Goal: Navigation & Orientation: Find specific page/section

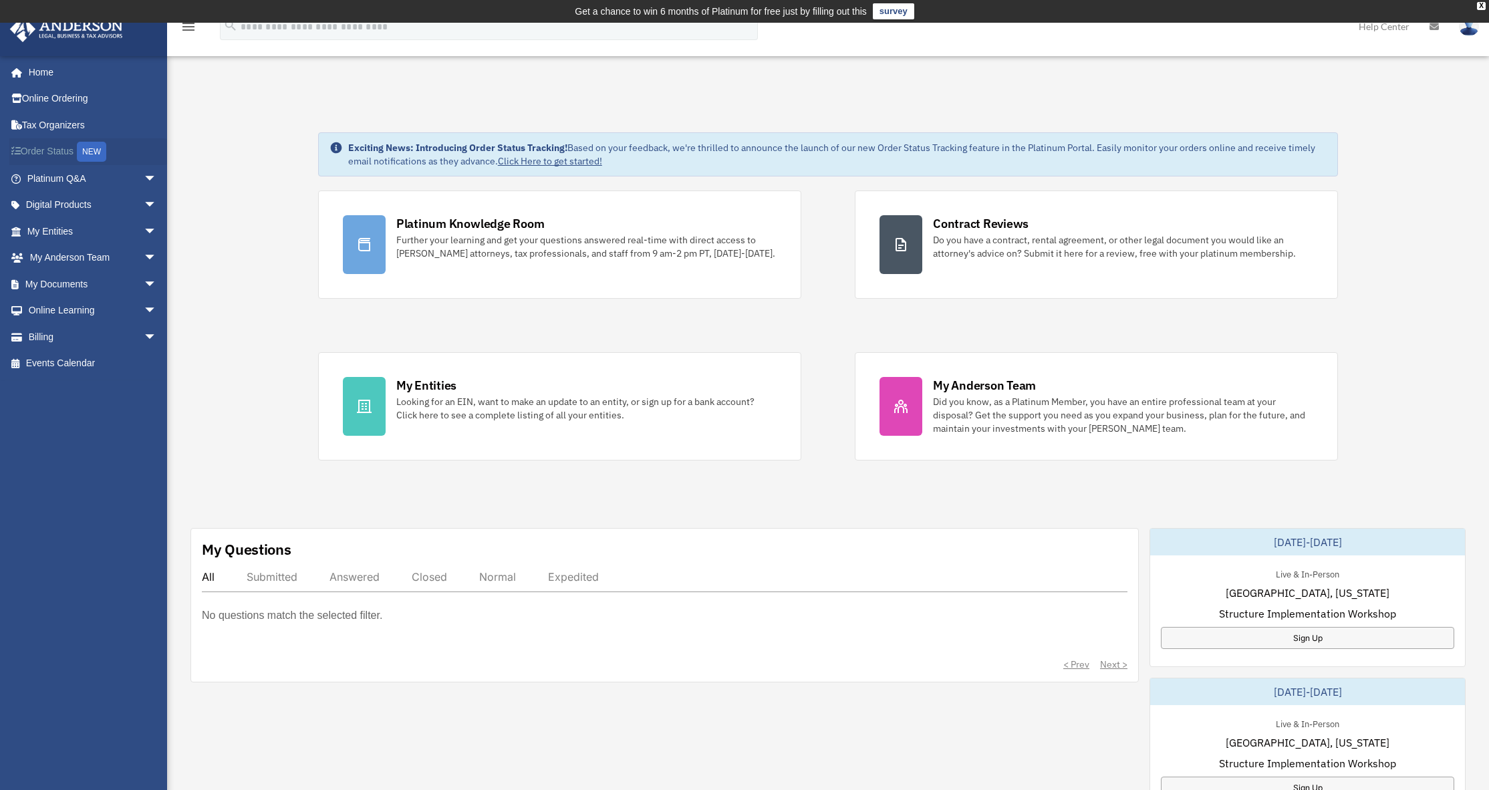
click at [70, 150] on link "Order Status NEW" at bounding box center [93, 151] width 168 height 27
click at [47, 126] on link "Tax Organizers" at bounding box center [93, 125] width 168 height 27
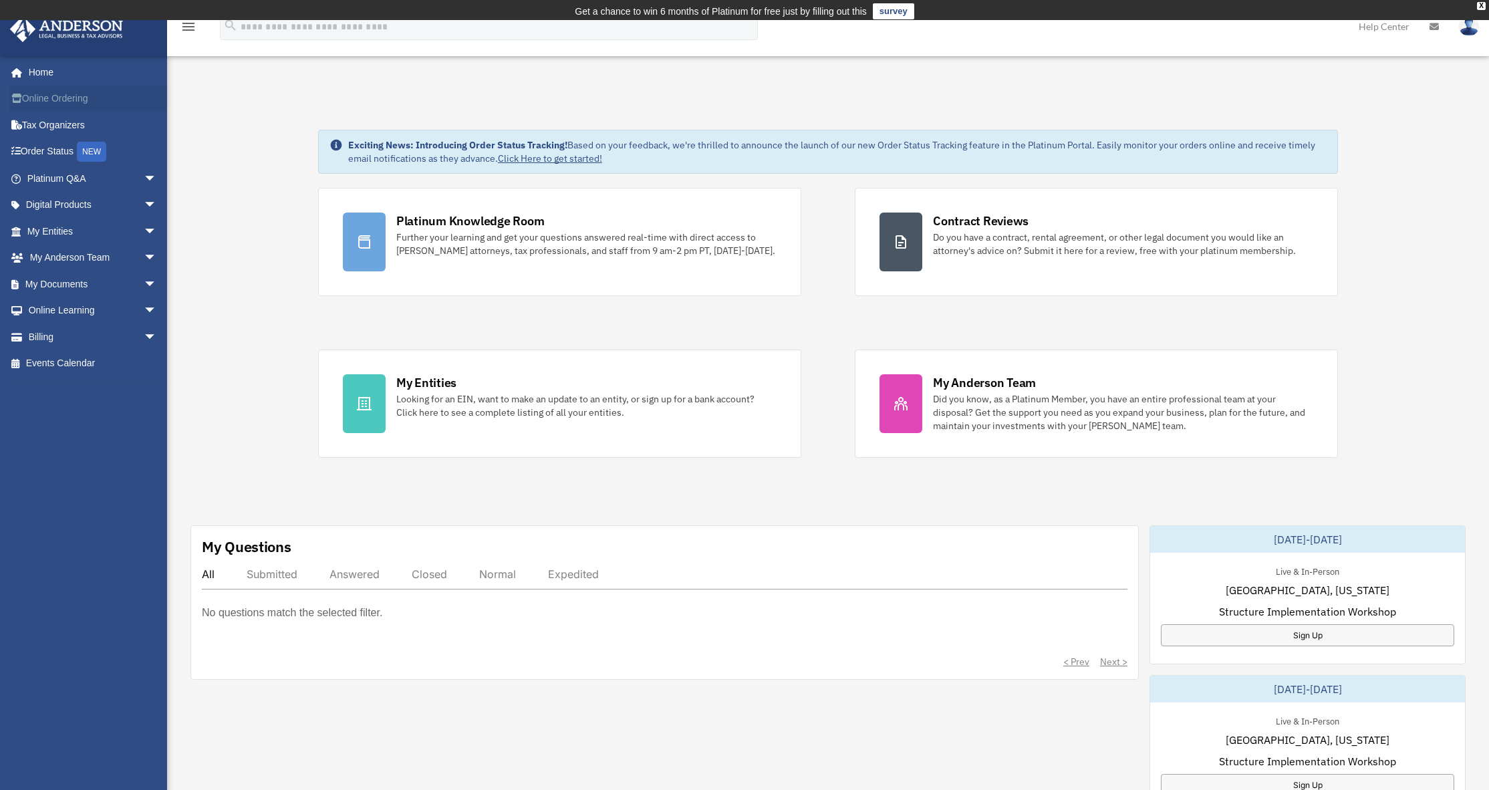
click at [39, 99] on link "Online Ordering" at bounding box center [93, 99] width 168 height 27
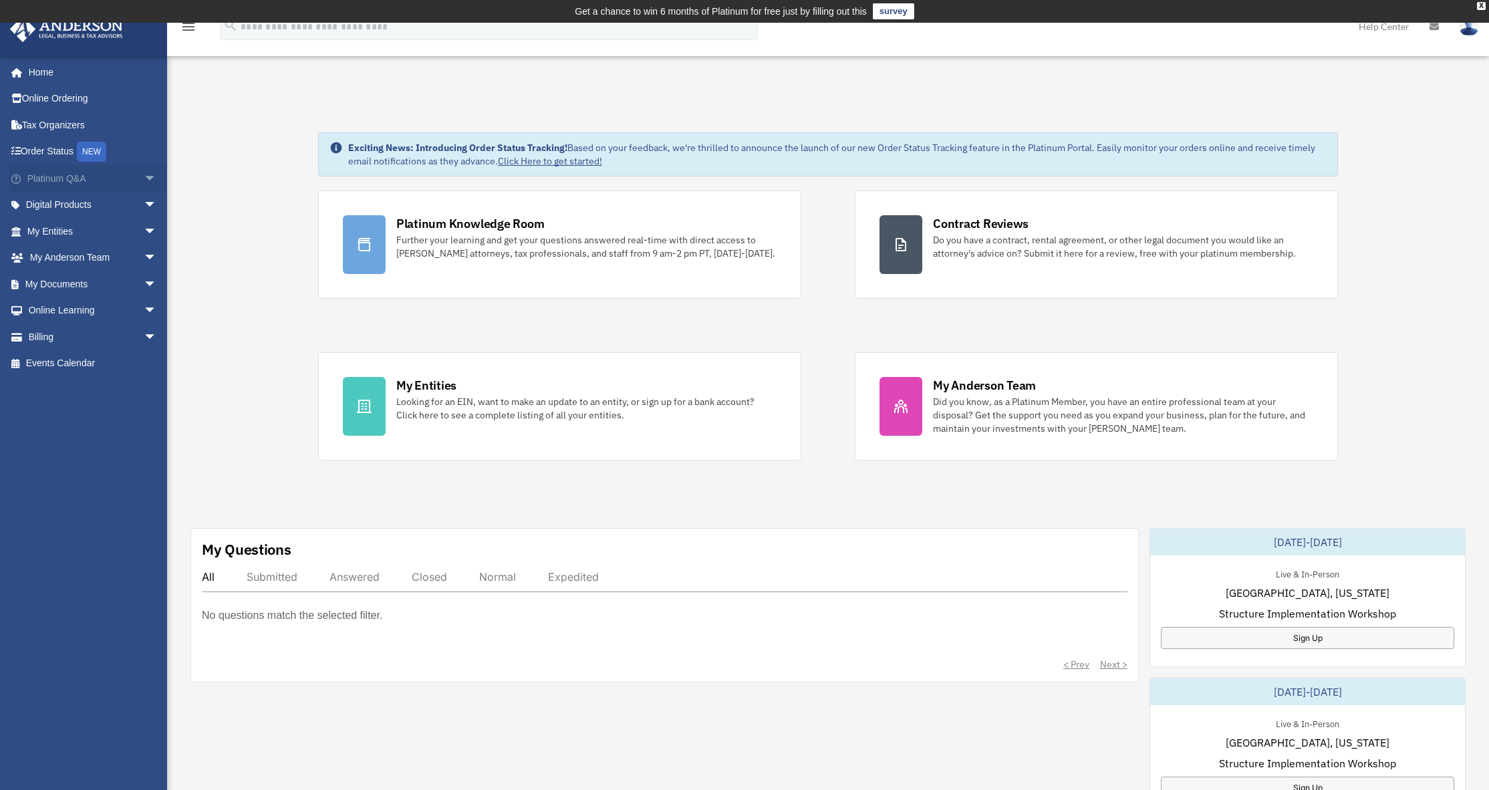
click at [144, 174] on span "arrow_drop_down" at bounding box center [157, 178] width 27 height 27
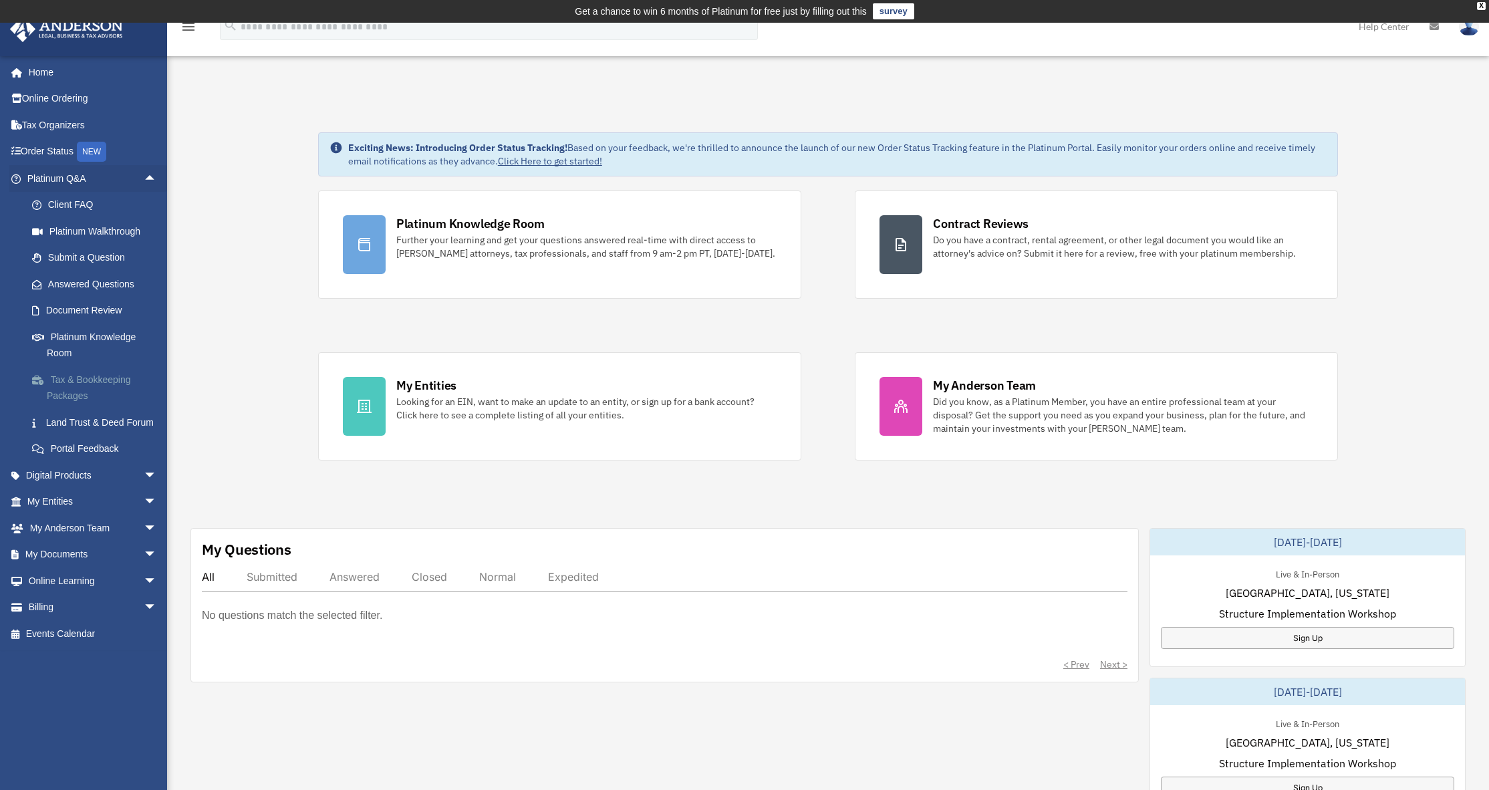
click at [80, 384] on link "Tax & Bookkeeping Packages" at bounding box center [98, 387] width 158 height 43
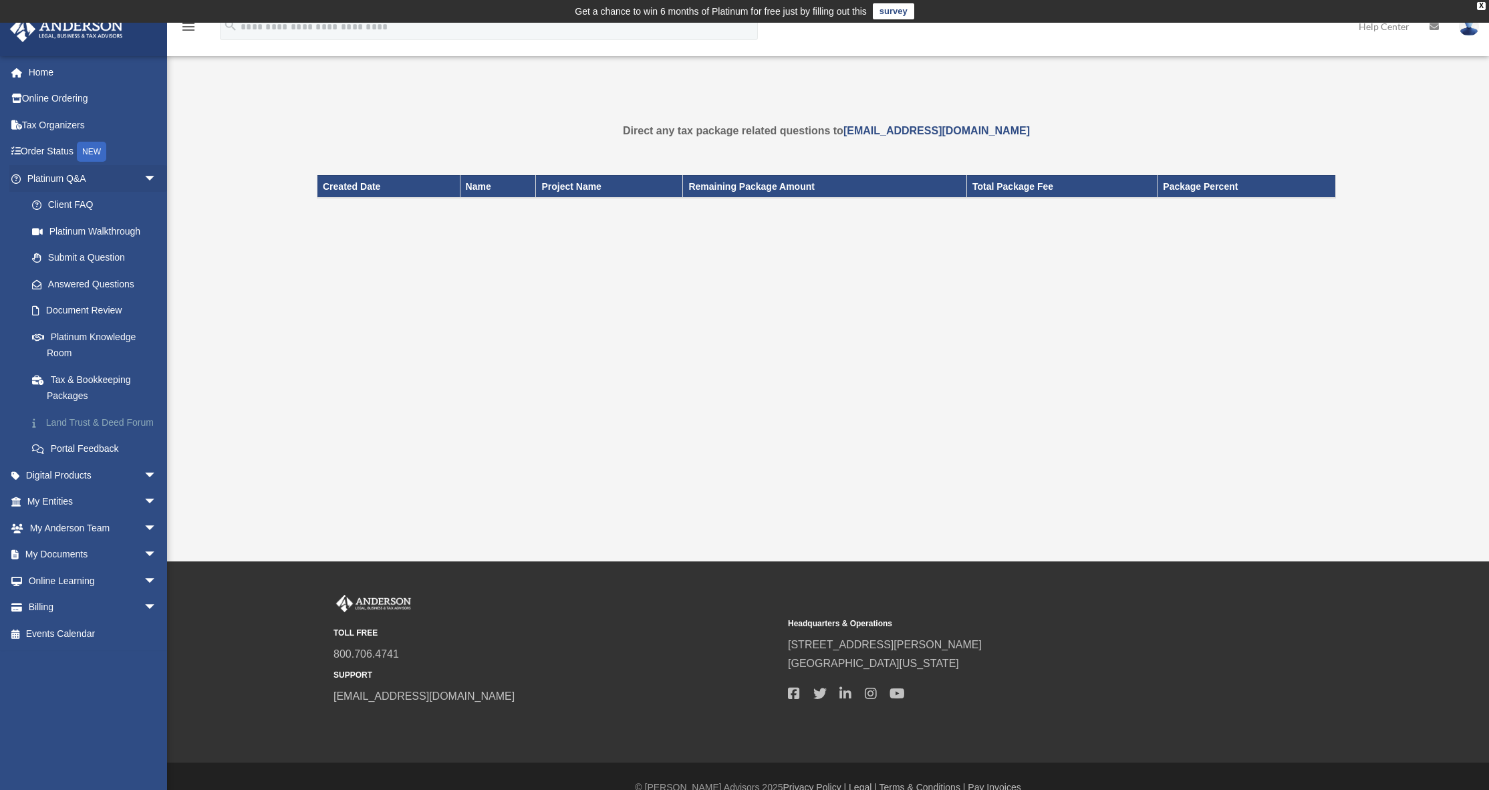
click at [82, 427] on link "Land Trust & Deed Forum" at bounding box center [98, 422] width 158 height 27
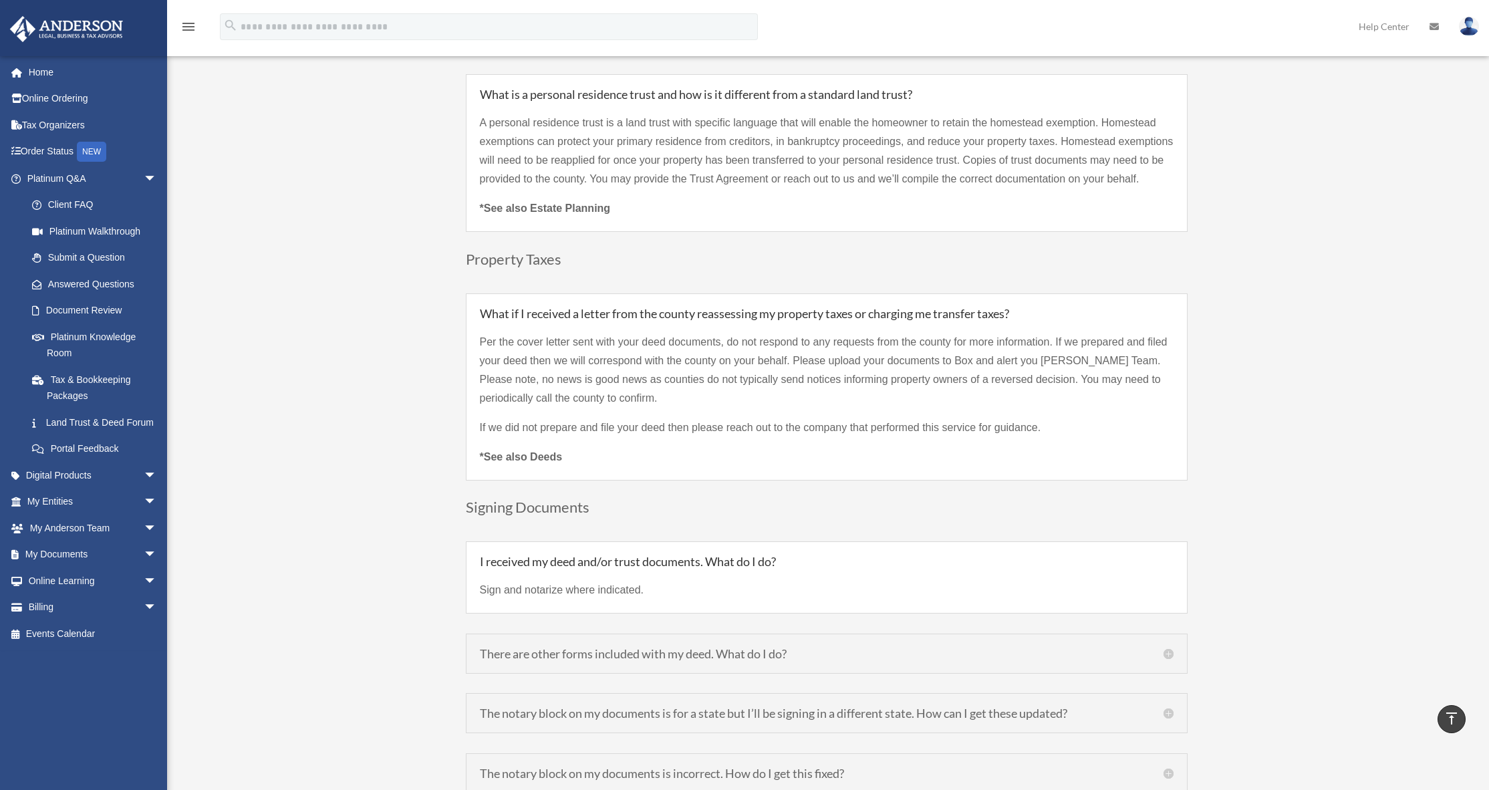
scroll to position [4225, 0]
click at [144, 489] on span "arrow_drop_down" at bounding box center [157, 475] width 27 height 27
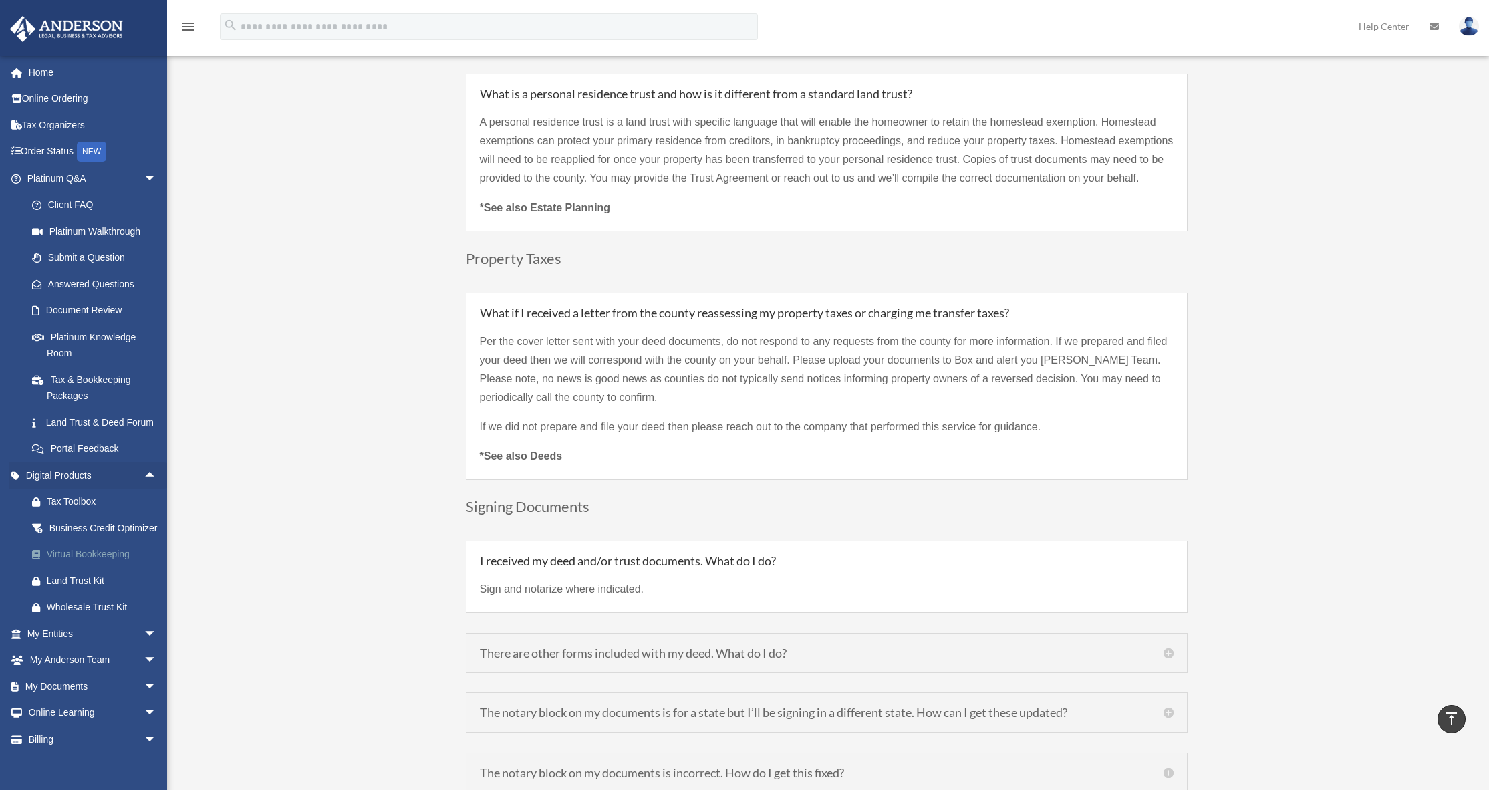
click at [100, 563] on div "Virtual Bookkeeping" at bounding box center [104, 554] width 114 height 17
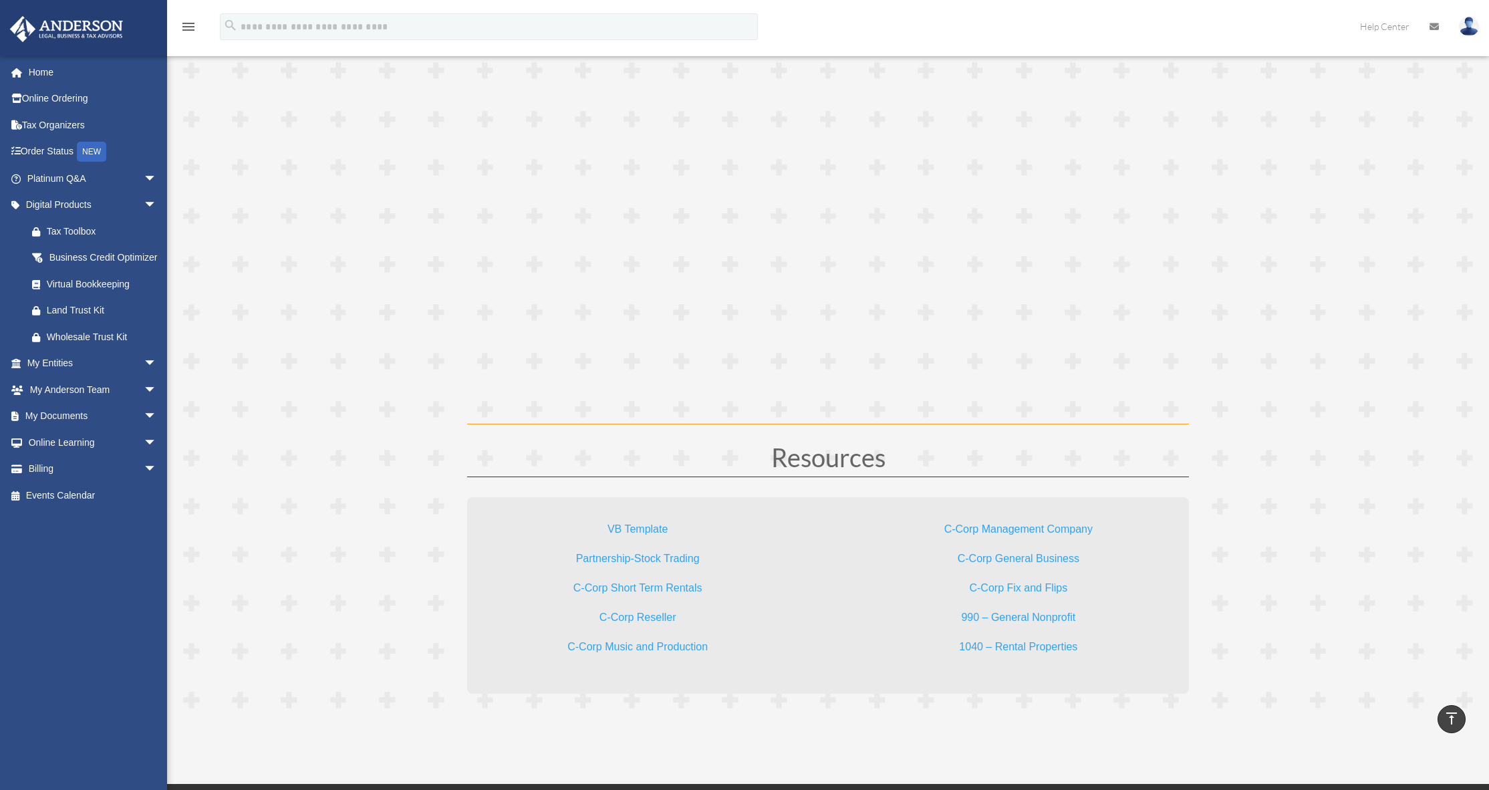
scroll to position [3925, 0]
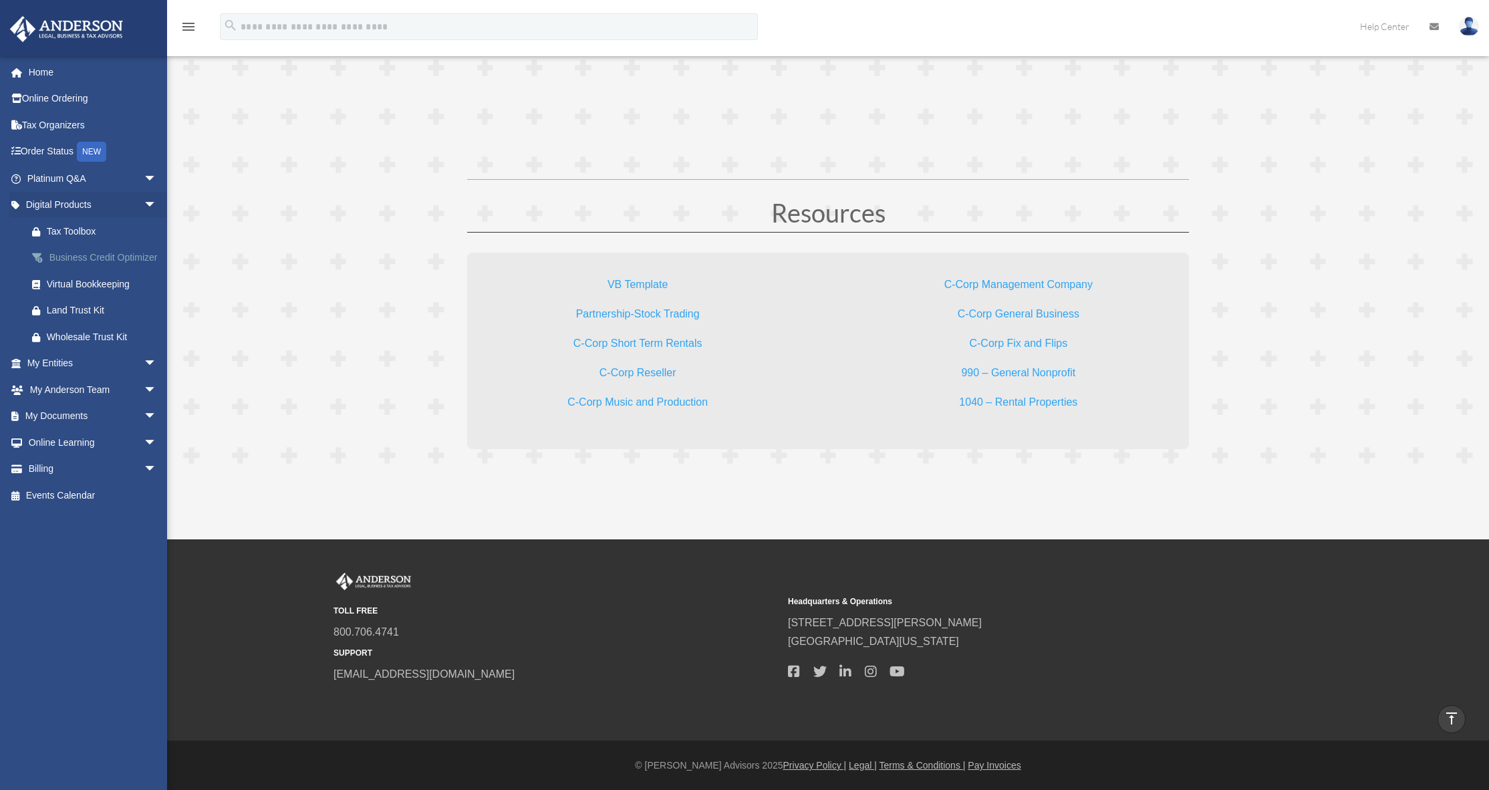
click at [81, 266] on div "Business Credit Optimizer" at bounding box center [104, 257] width 114 height 17
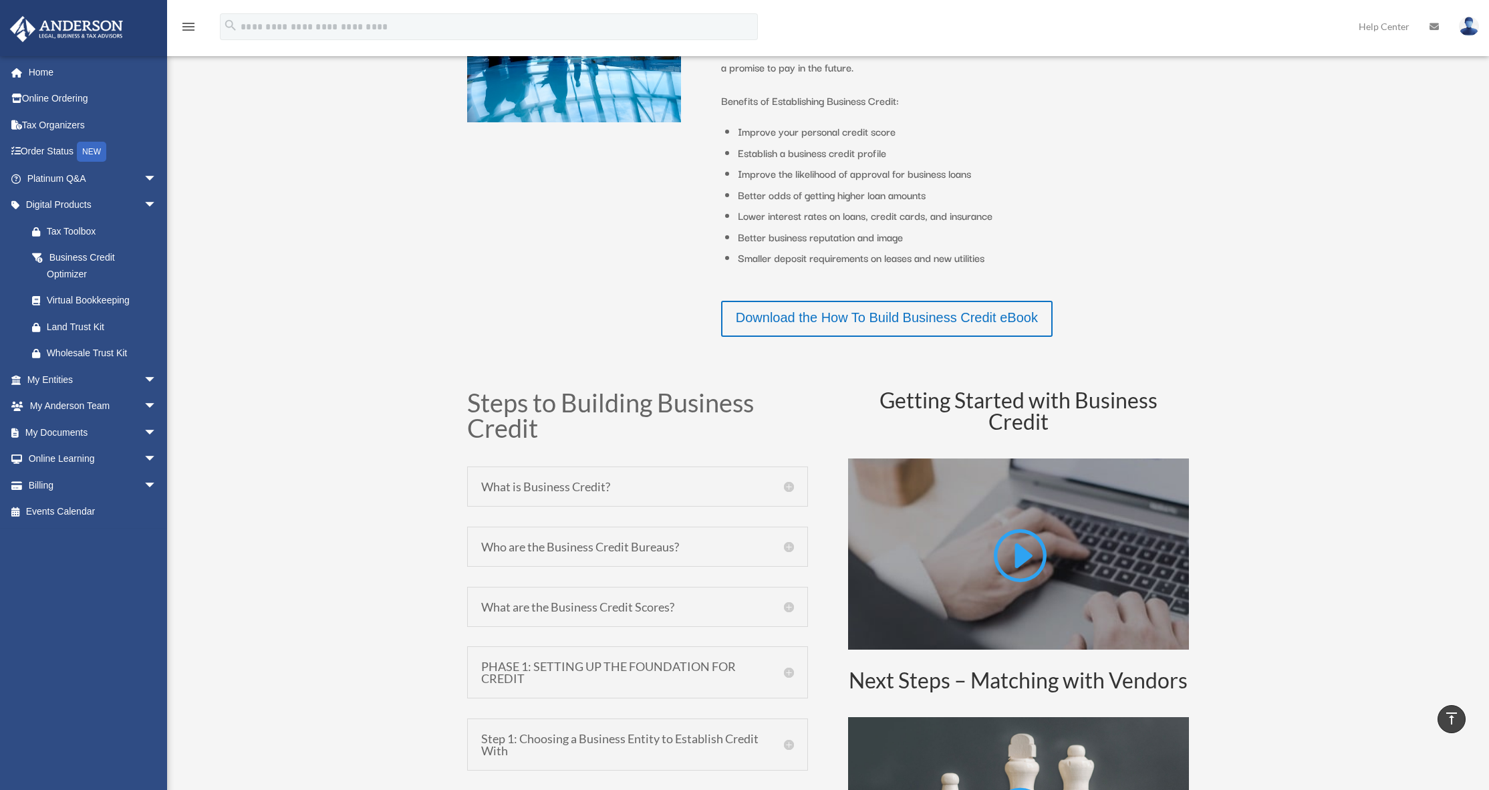
scroll to position [372, 0]
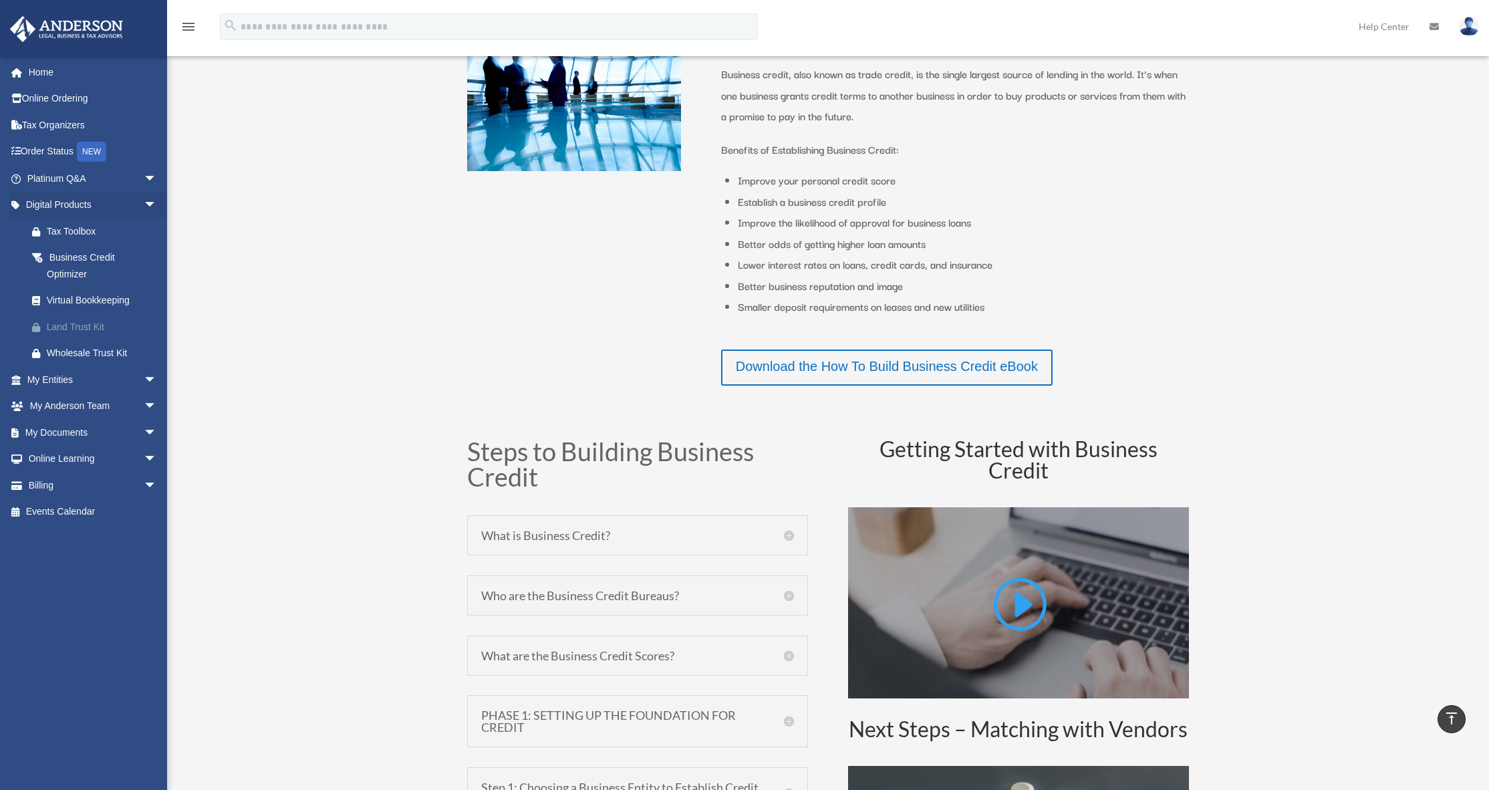
click at [86, 325] on div "Land Trust Kit" at bounding box center [104, 327] width 114 height 17
click at [90, 225] on div "Tax Toolbox" at bounding box center [104, 231] width 114 height 17
click at [144, 459] on span "arrow_drop_down" at bounding box center [157, 459] width 27 height 27
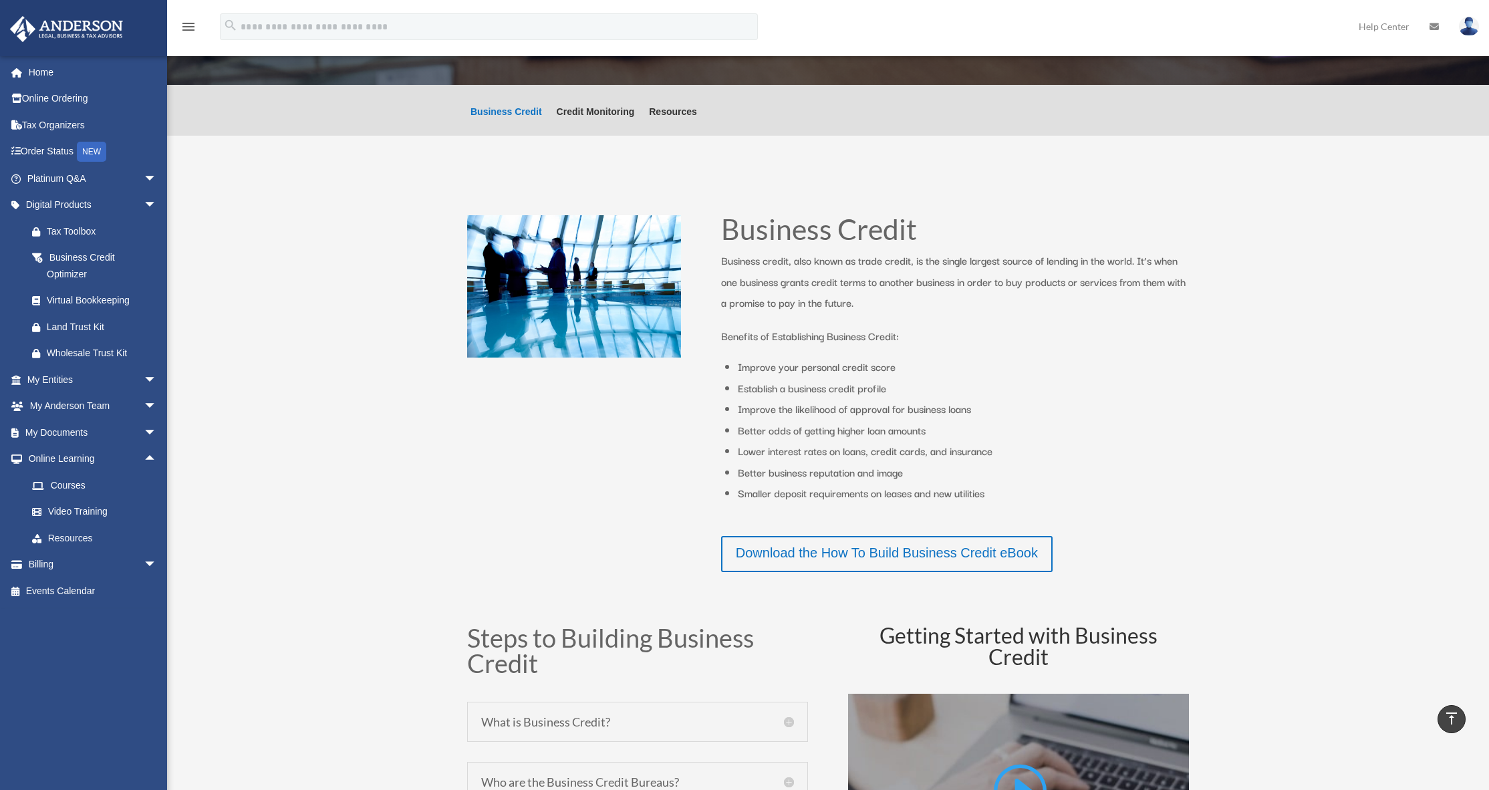
scroll to position [0, 0]
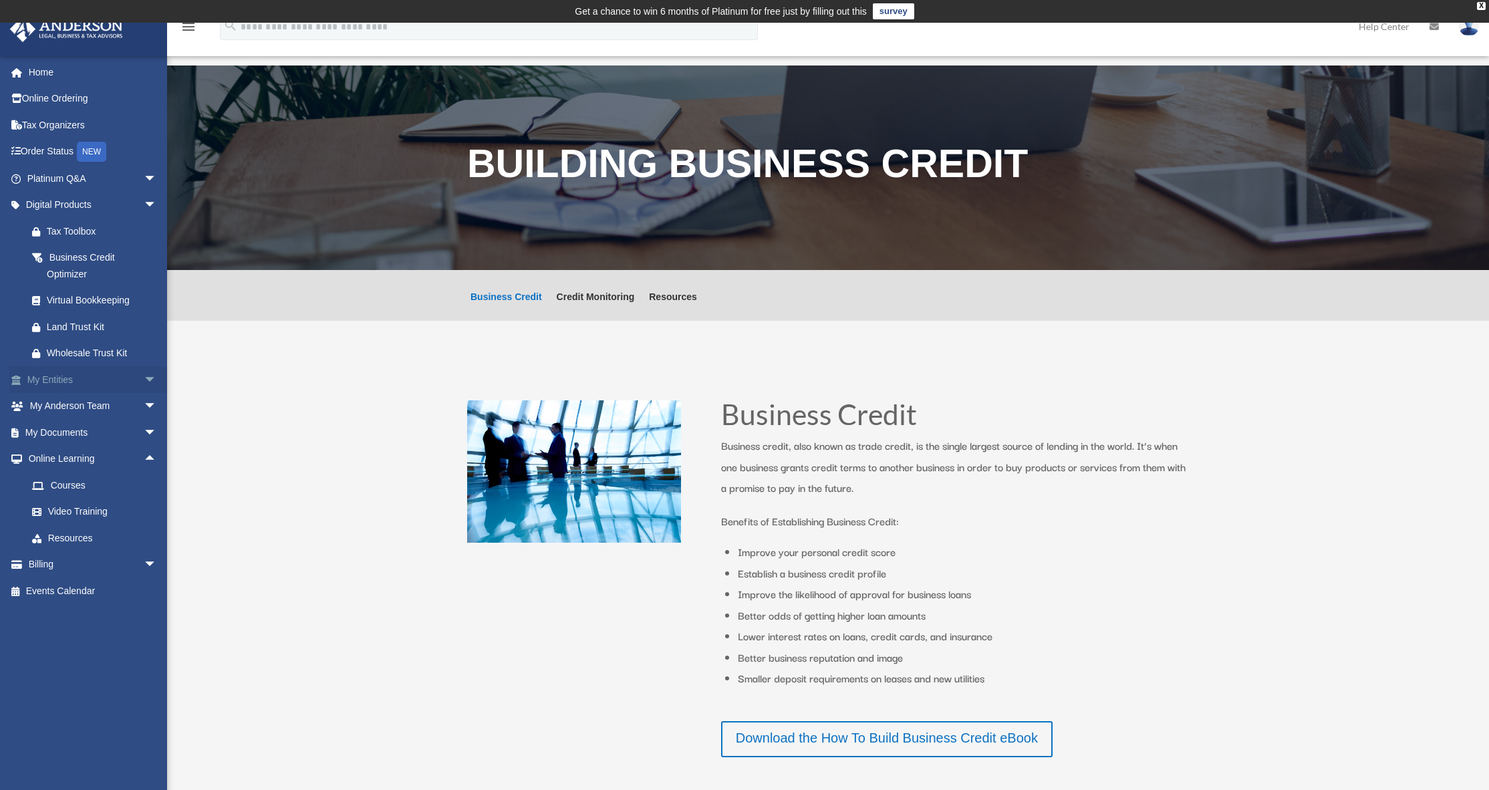
click at [52, 378] on link "My Entities arrow_drop_down" at bounding box center [93, 379] width 168 height 27
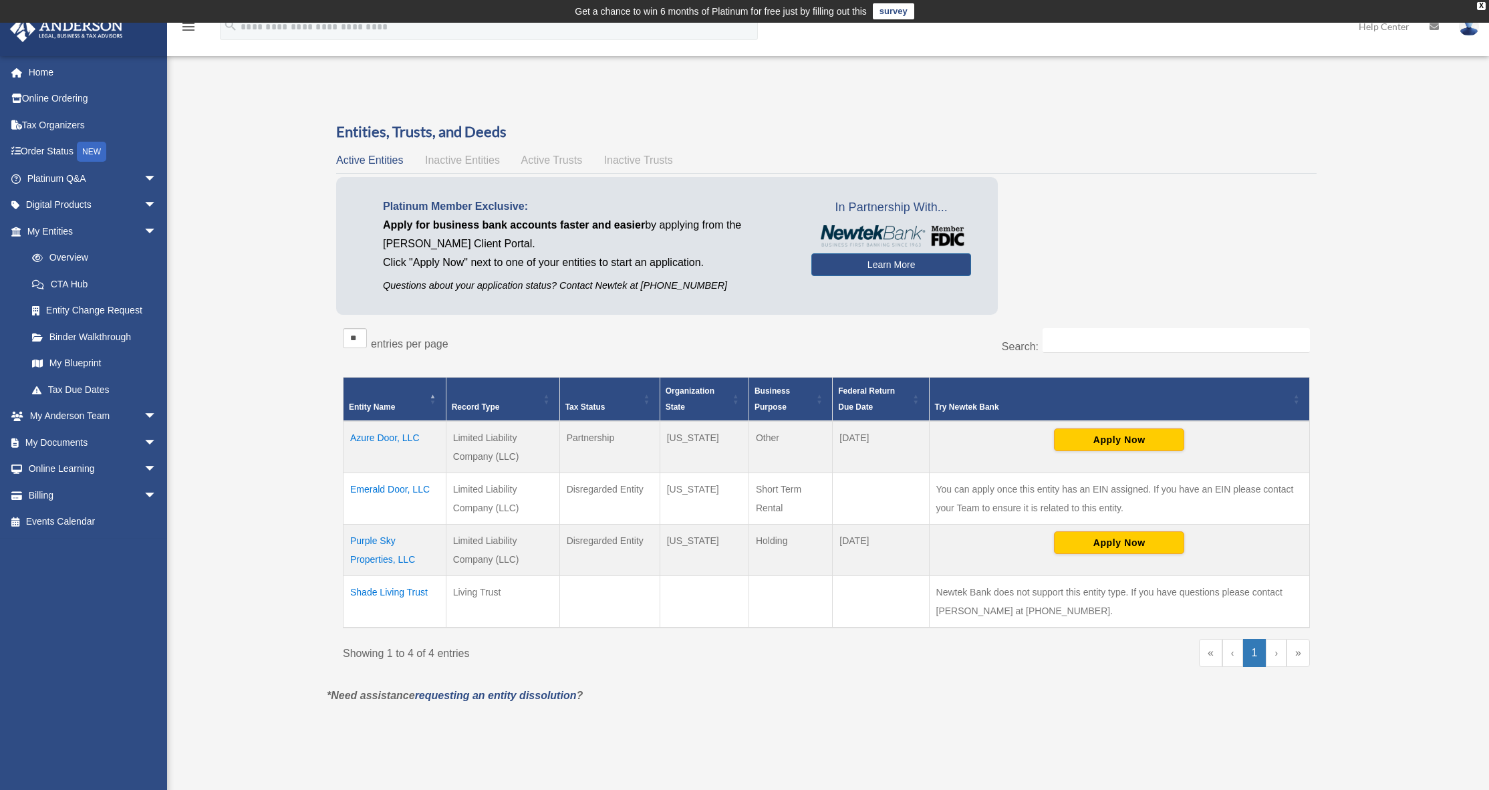
click at [387, 435] on td "Azure Door, LLC" at bounding box center [395, 447] width 103 height 52
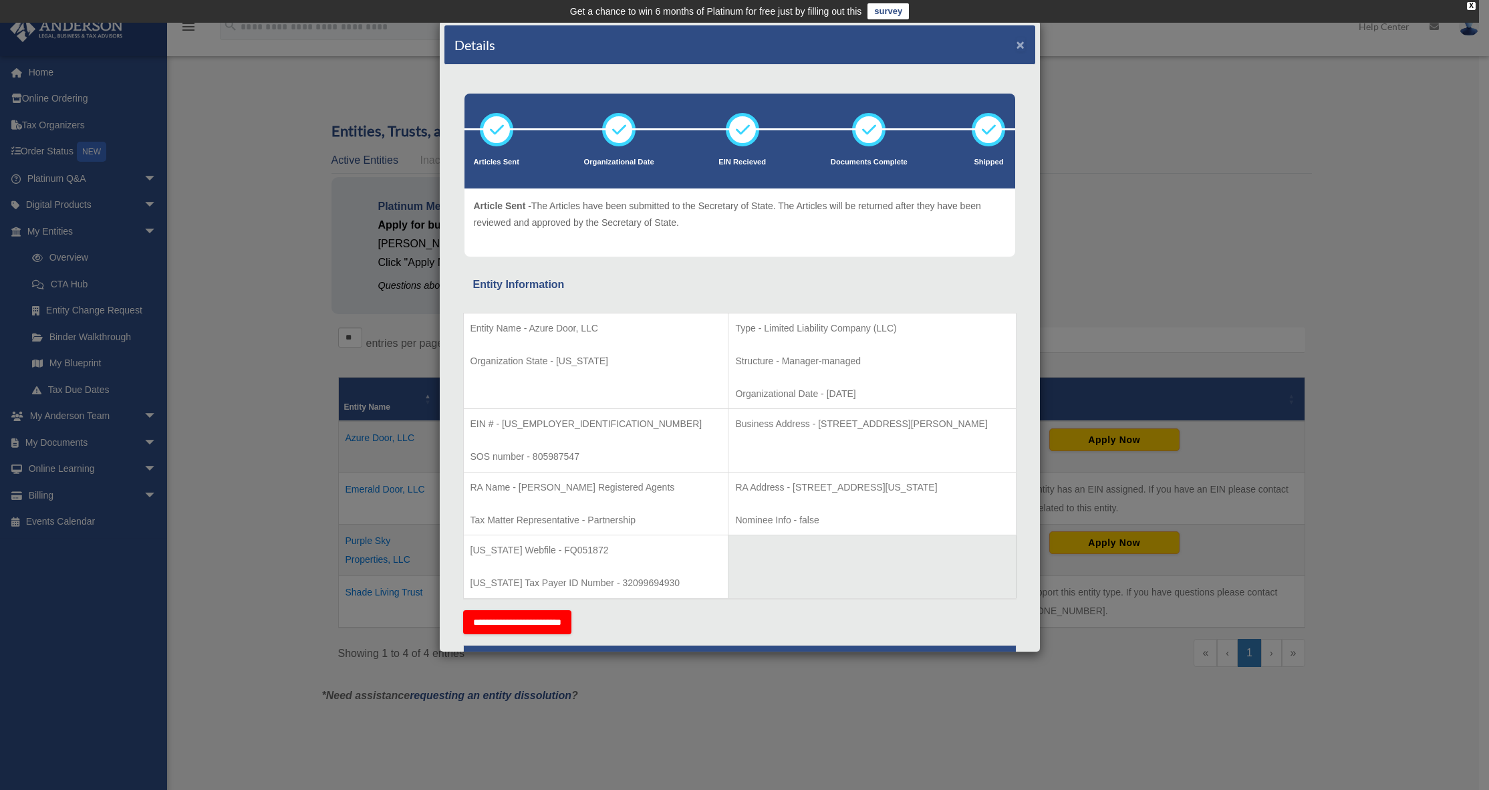
click at [1017, 45] on button "×" at bounding box center [1021, 44] width 9 height 14
